Goal: Task Accomplishment & Management: Use online tool/utility

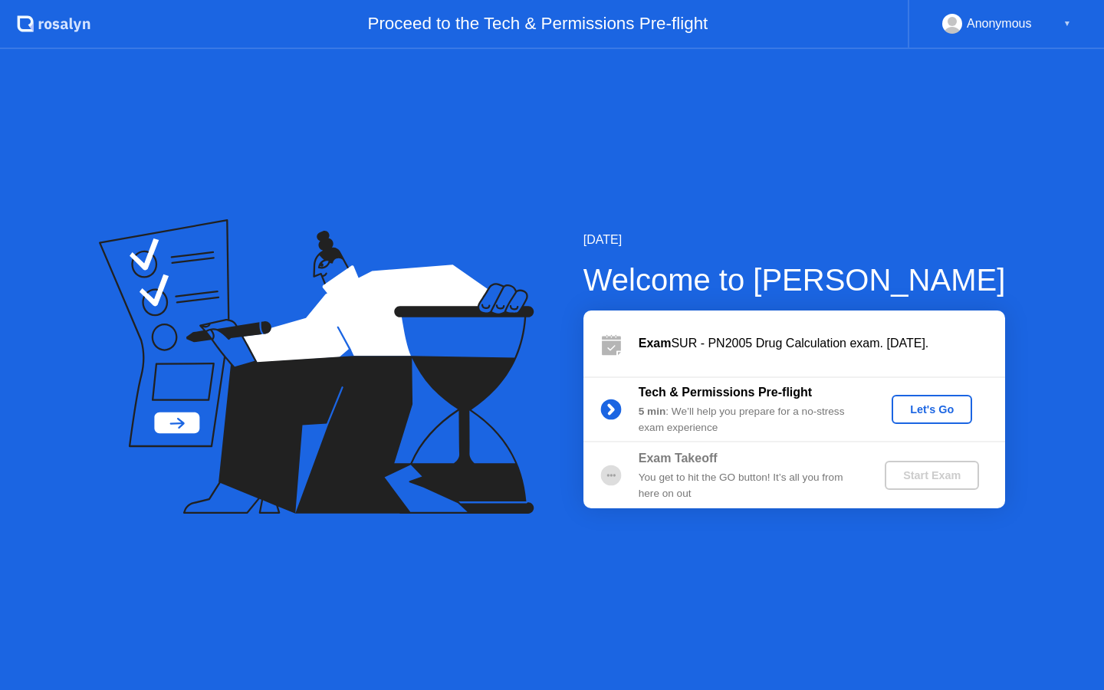
click at [940, 428] on div "Tech & Permissions Pre-flight 5 min : We’ll help you prepare for a no-stress ex…" at bounding box center [794, 409] width 422 height 66
click at [929, 409] on div "Let's Go" at bounding box center [932, 409] width 68 height 12
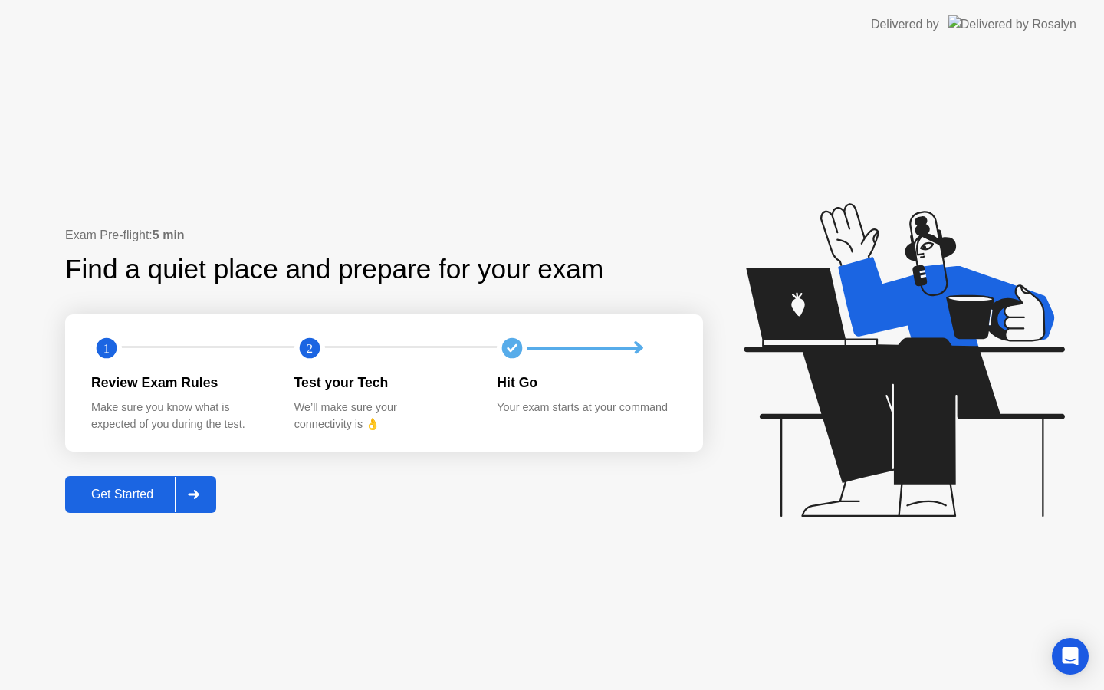
click at [196, 482] on div at bounding box center [193, 494] width 37 height 35
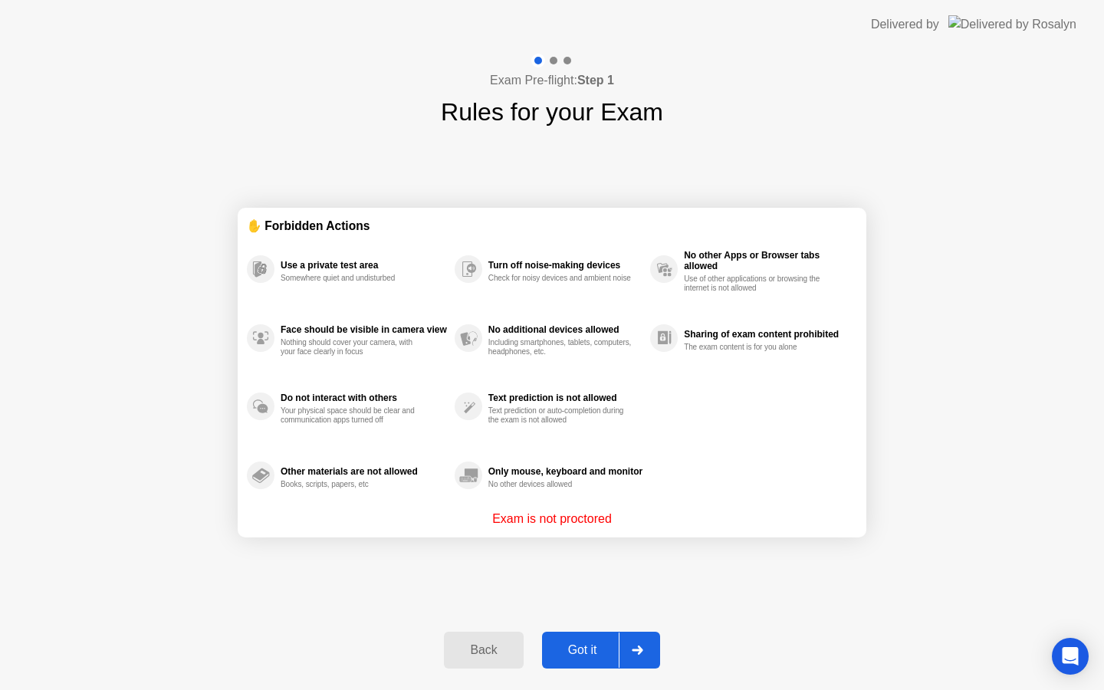
click at [577, 646] on div "Got it" at bounding box center [583, 650] width 72 height 14
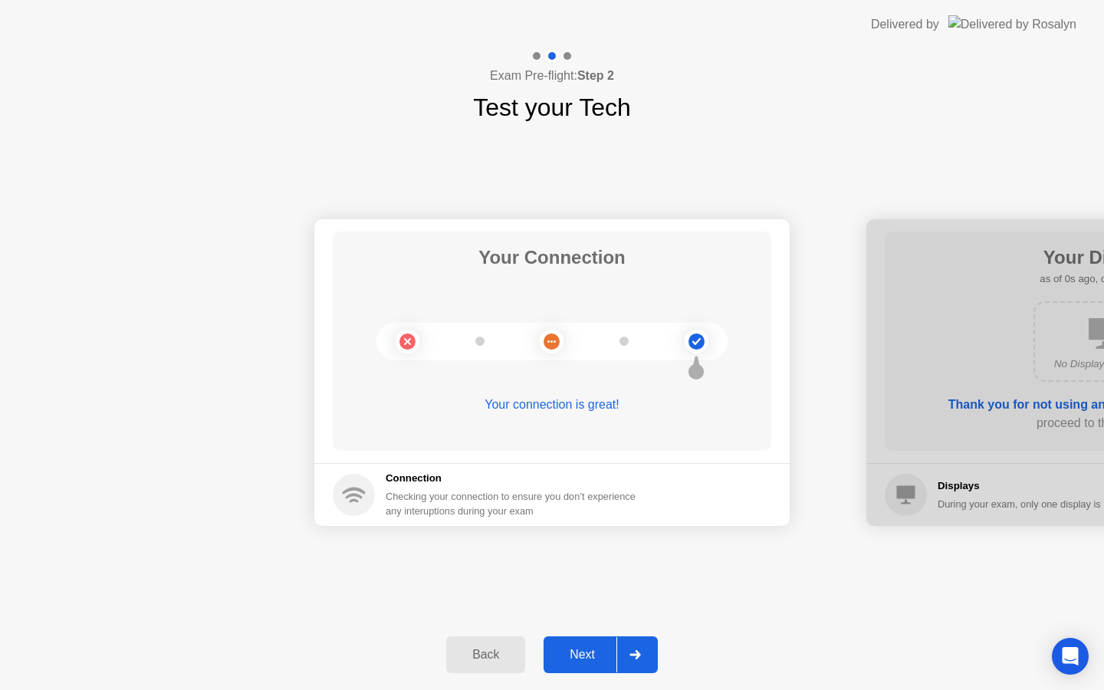
click at [635, 655] on icon at bounding box center [634, 654] width 11 height 9
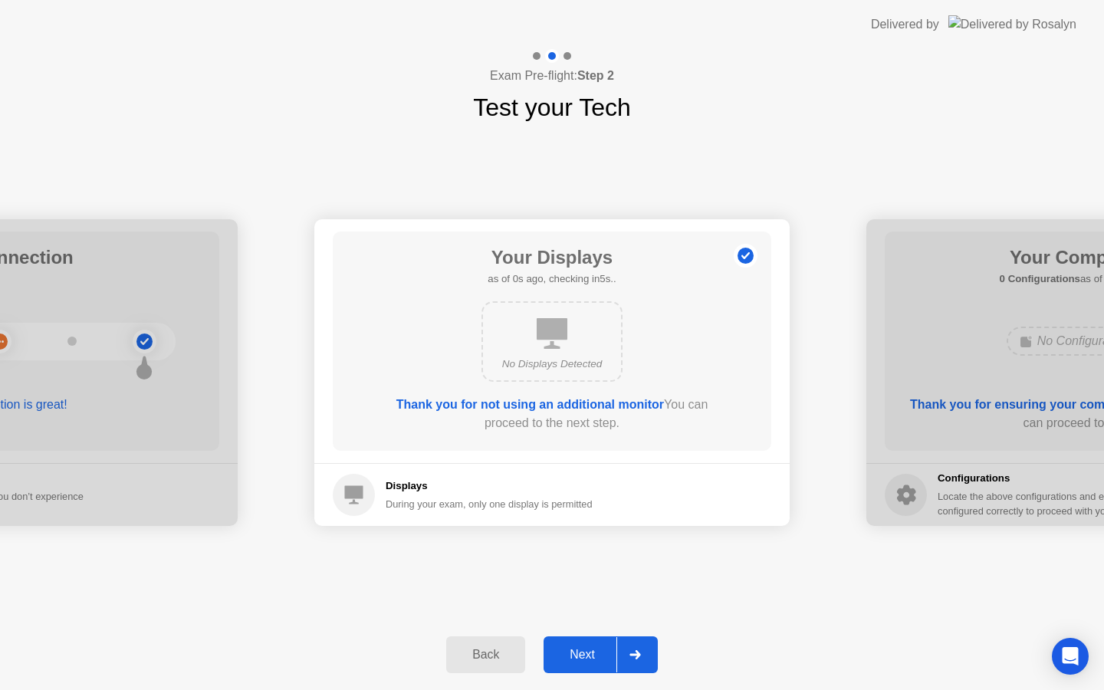
click at [635, 655] on icon at bounding box center [634, 654] width 11 height 9
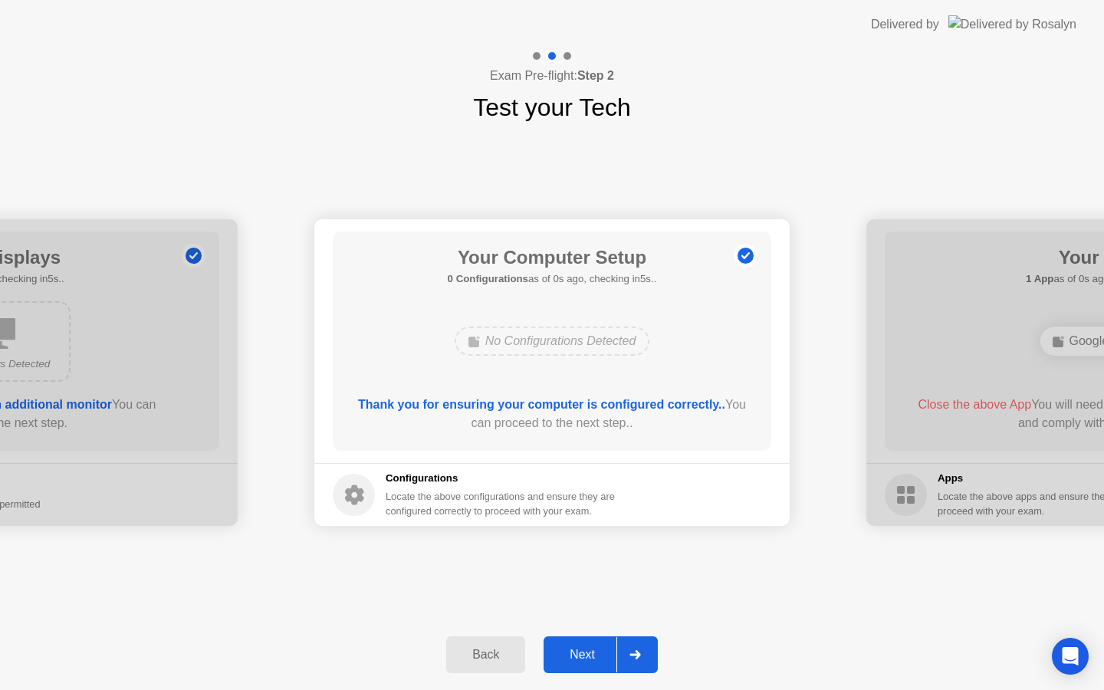
click at [635, 655] on icon at bounding box center [634, 654] width 11 height 9
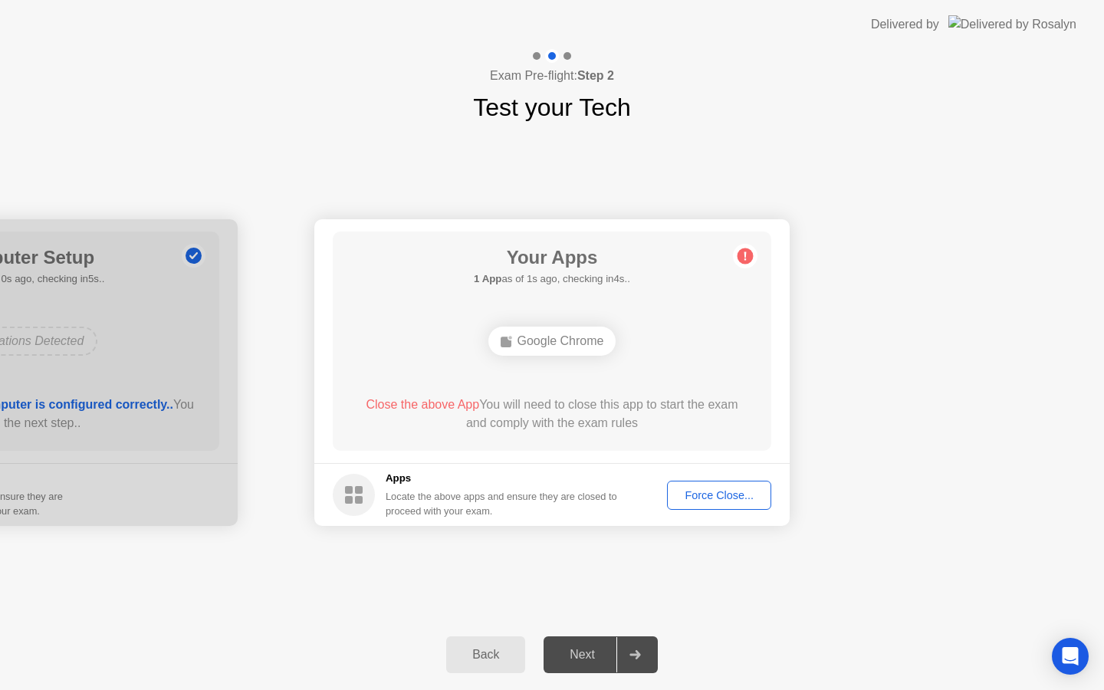
click at [712, 494] on div "Force Close..." at bounding box center [719, 495] width 94 height 12
click at [703, 492] on div "Force Close..." at bounding box center [719, 495] width 94 height 12
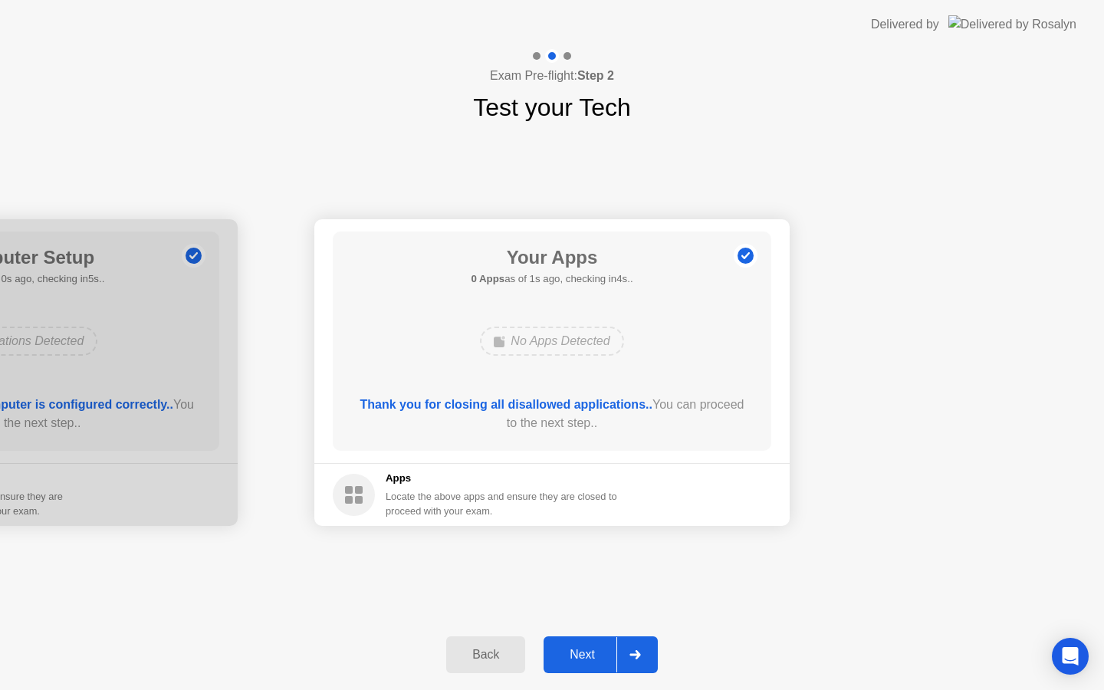
click at [625, 653] on div at bounding box center [634, 654] width 37 height 35
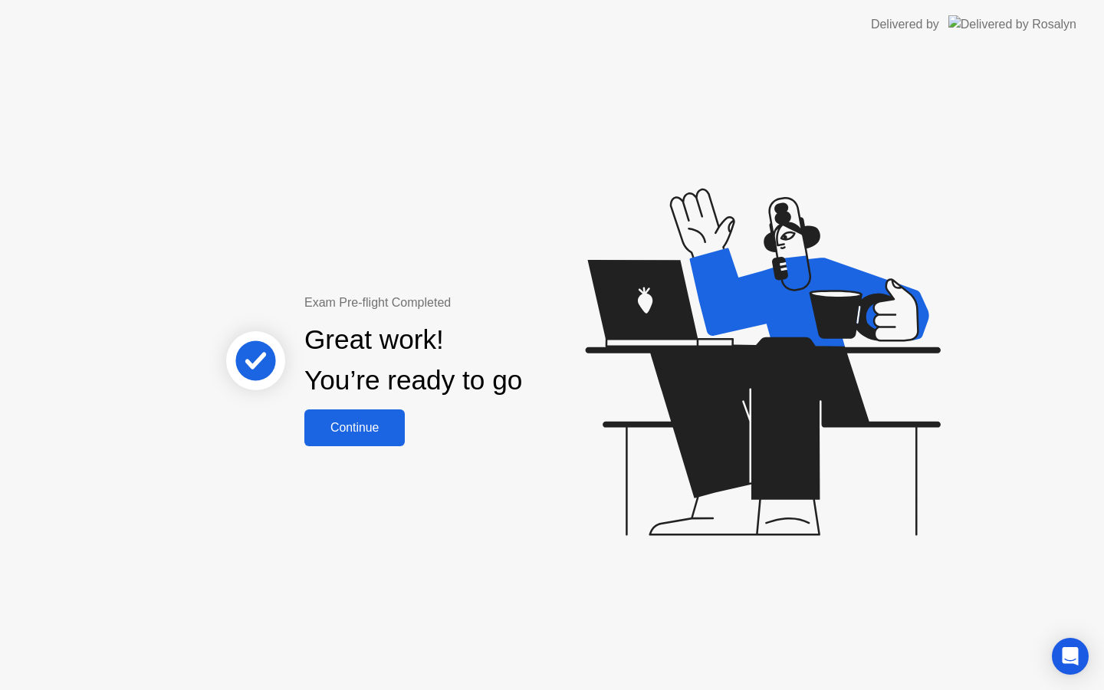
click at [384, 432] on div "Continue" at bounding box center [354, 428] width 91 height 14
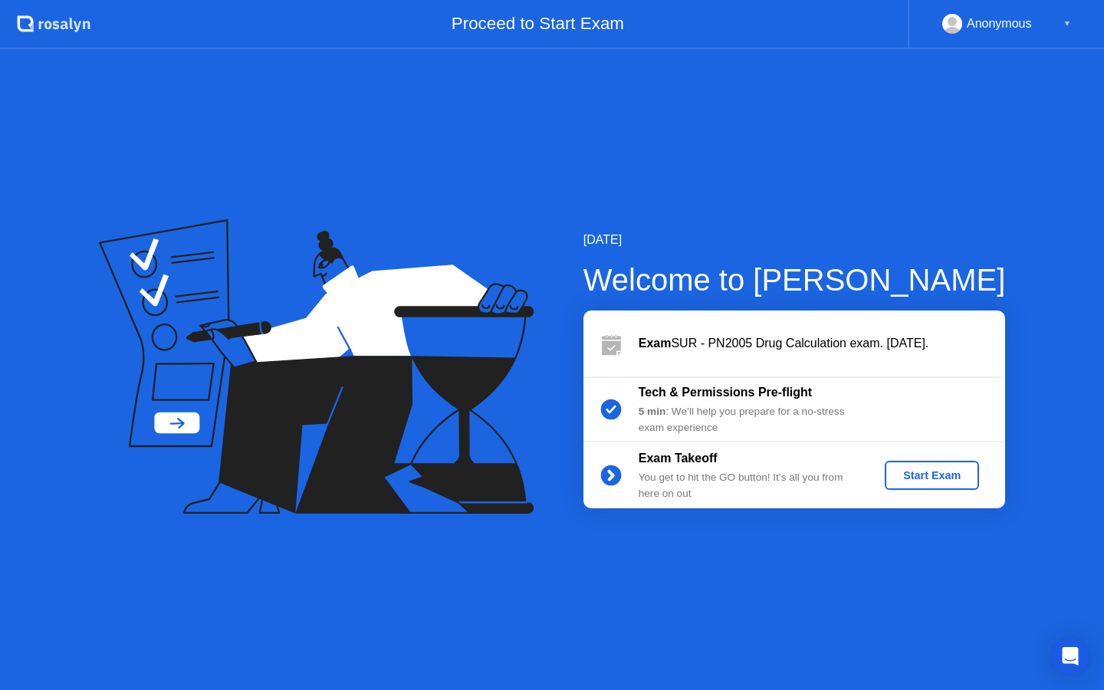
click at [910, 477] on div "Start Exam" at bounding box center [932, 475] width 82 height 12
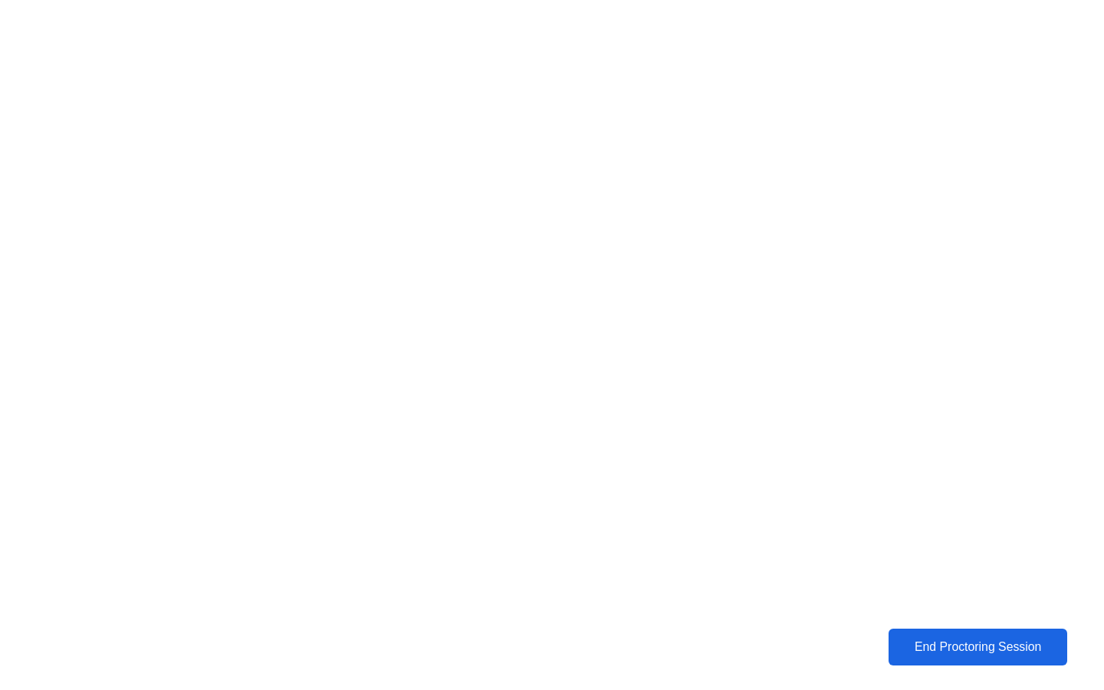
click at [904, 643] on div "End Proctoring Session" at bounding box center [977, 647] width 169 height 14
